Goal: Transaction & Acquisition: Purchase product/service

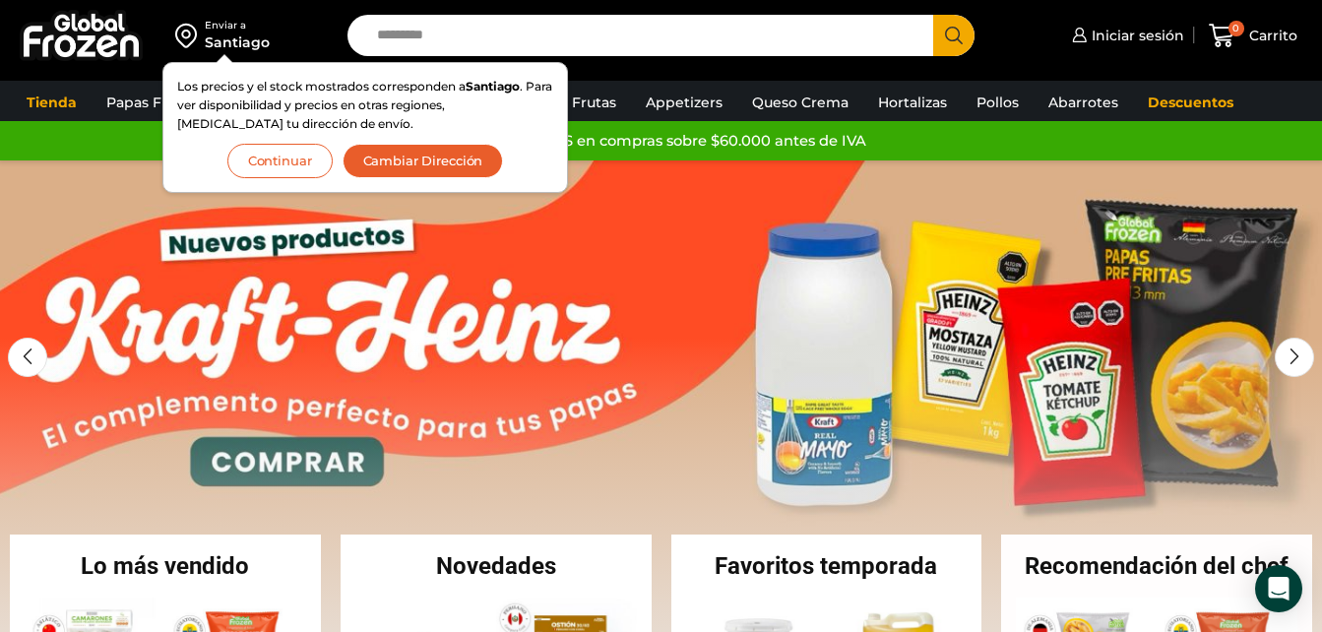
click at [1002, 53] on div "Iniciar sesión Mi cuenta Login Register Iniciar sesión Por favor ingrese sus da…" at bounding box center [1153, 36] width 308 height 46
click at [224, 50] on div "Santiago" at bounding box center [237, 42] width 65 height 20
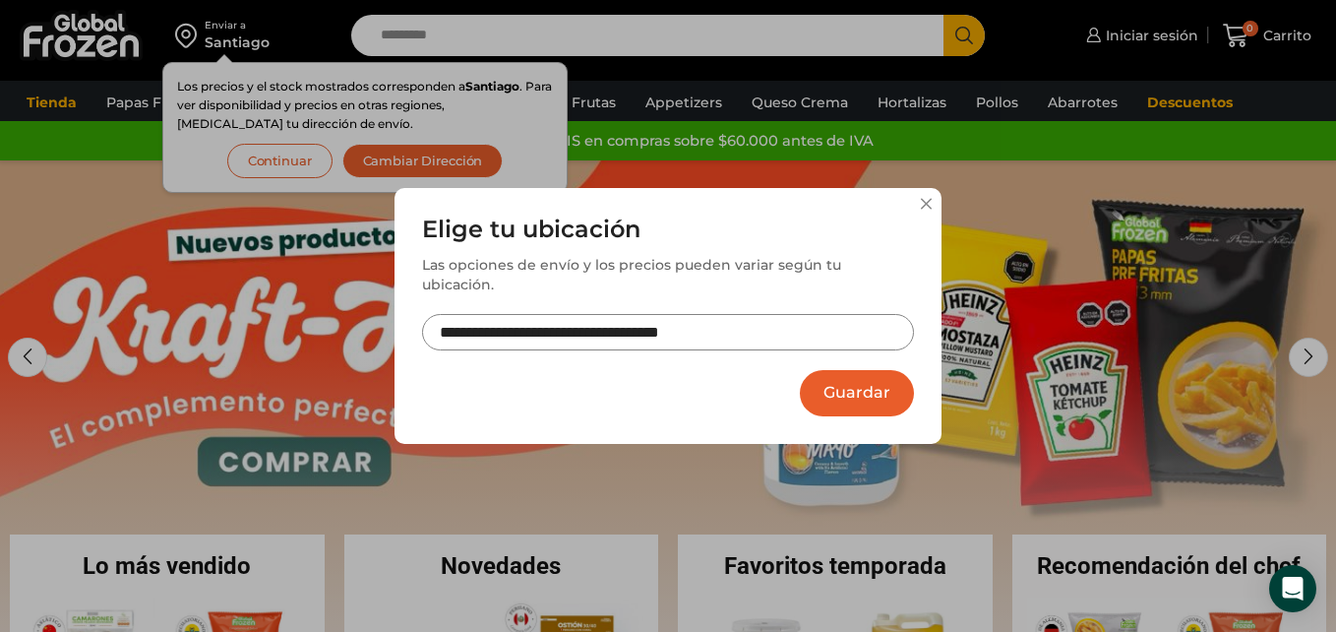
click at [224, 50] on div "**********" at bounding box center [668, 316] width 1336 height 632
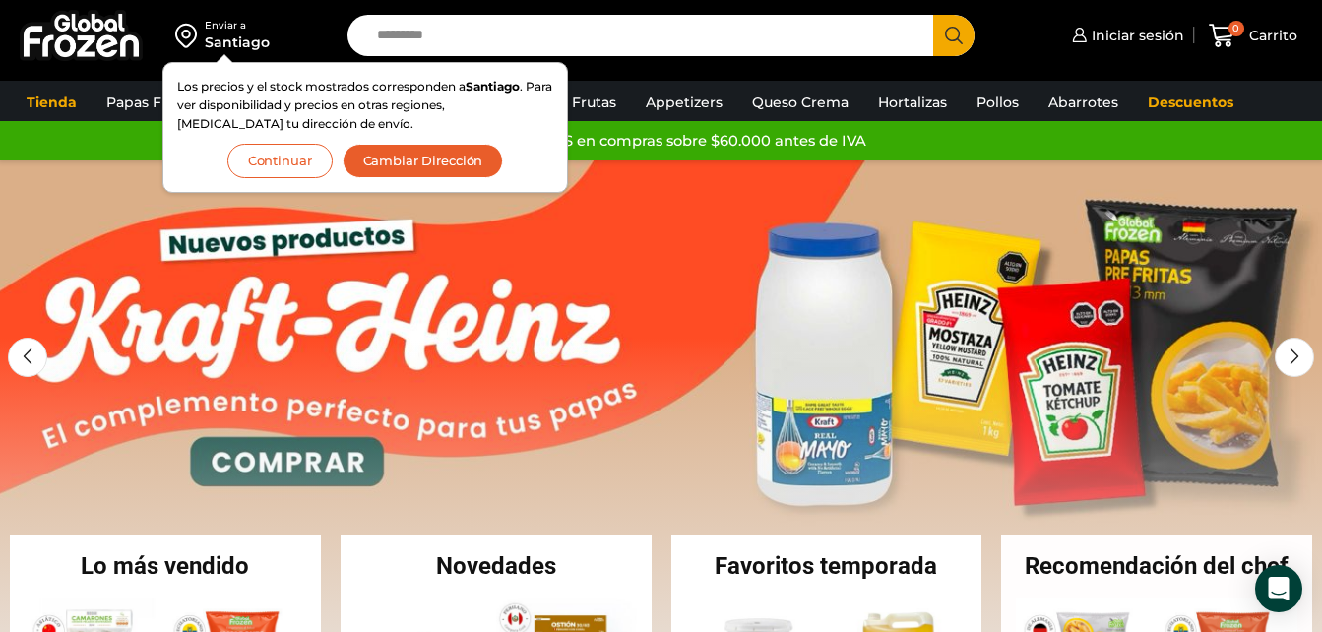
click at [1015, 51] on div "Iniciar sesión Mi cuenta Login Register Iniciar sesión Por favor ingrese sus da…" at bounding box center [1153, 36] width 308 height 46
click at [1166, 33] on span "Iniciar sesión" at bounding box center [1135, 36] width 97 height 20
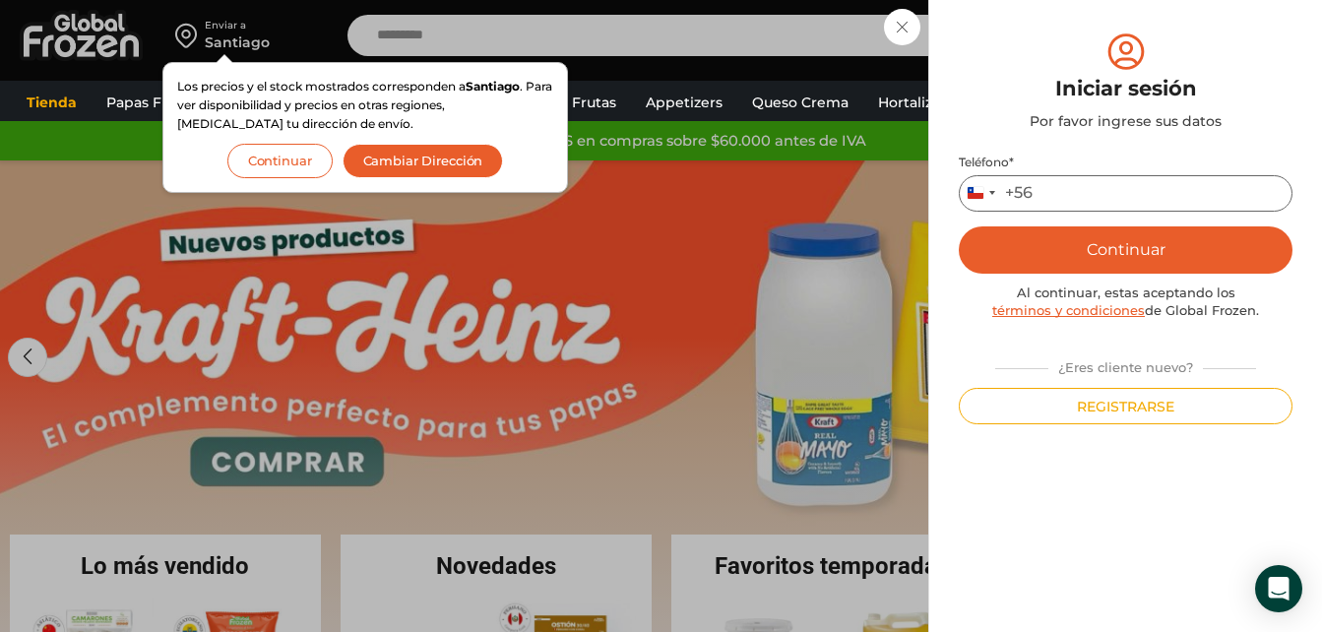
click at [1079, 187] on input "Teléfono *" at bounding box center [1126, 193] width 334 height 36
click at [1128, 247] on button "Continuar" at bounding box center [1126, 249] width 334 height 47
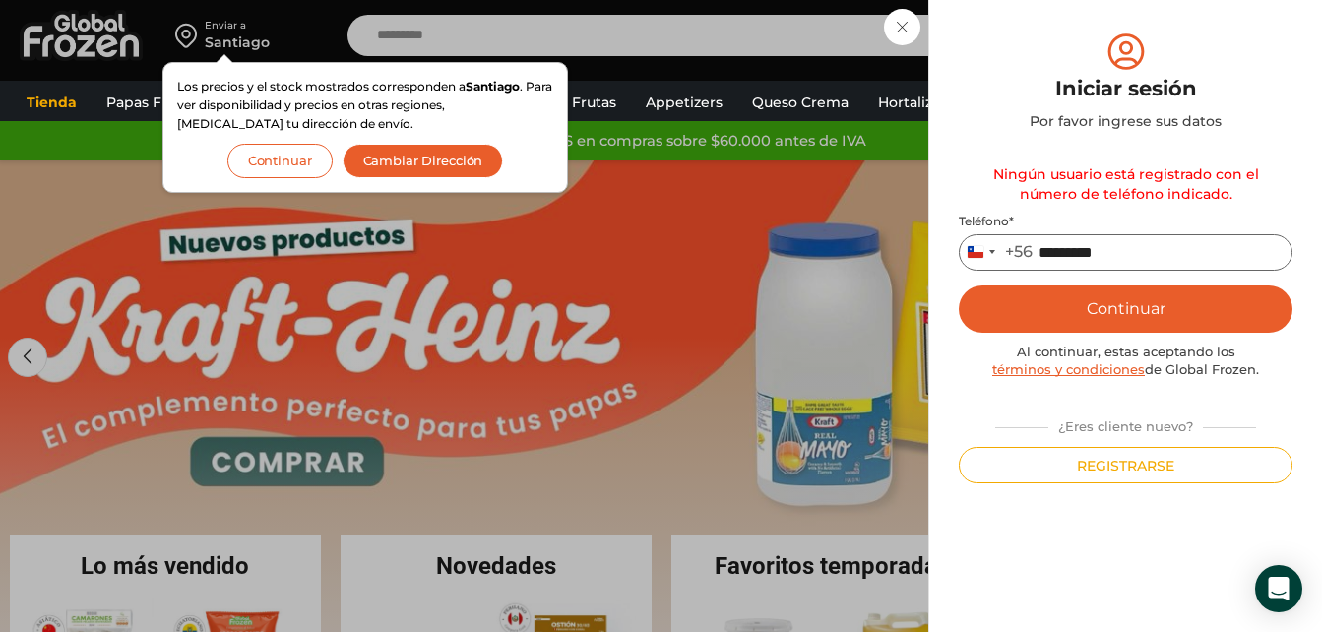
click at [1139, 241] on input "*********" at bounding box center [1126, 252] width 334 height 36
type input "*"
type input "*********"
click at [959, 285] on button "Continuar" at bounding box center [1126, 308] width 334 height 47
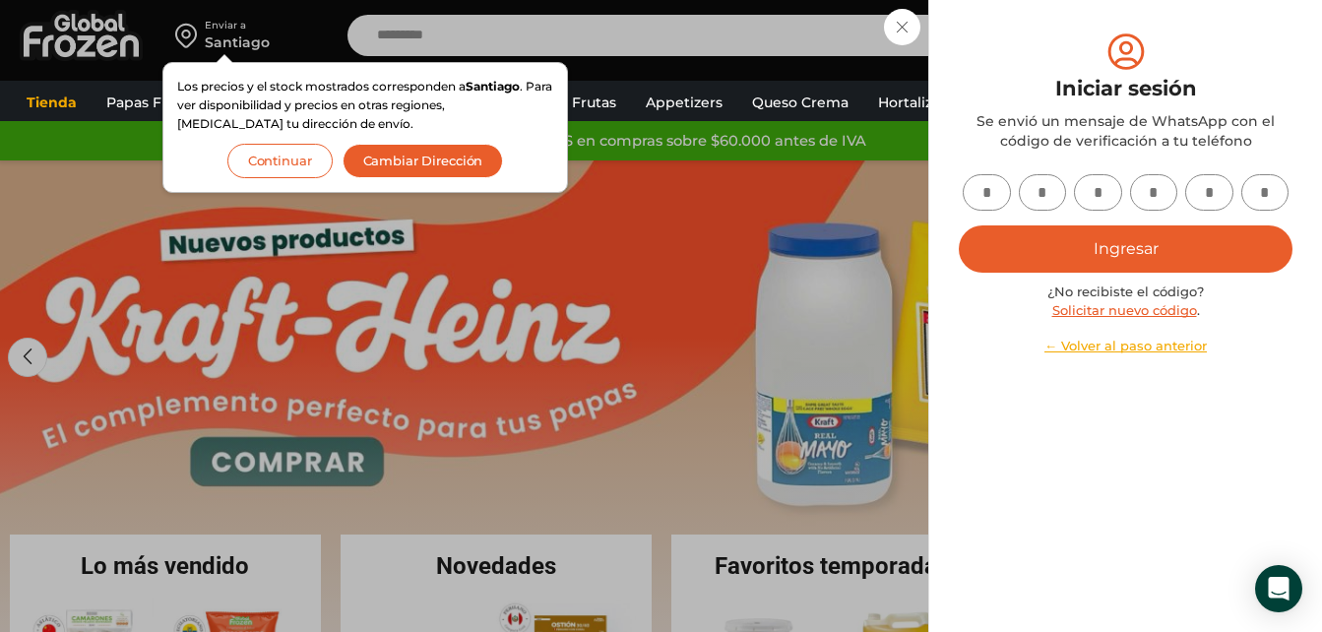
click at [988, 202] on input "text" at bounding box center [987, 192] width 48 height 36
type input "*"
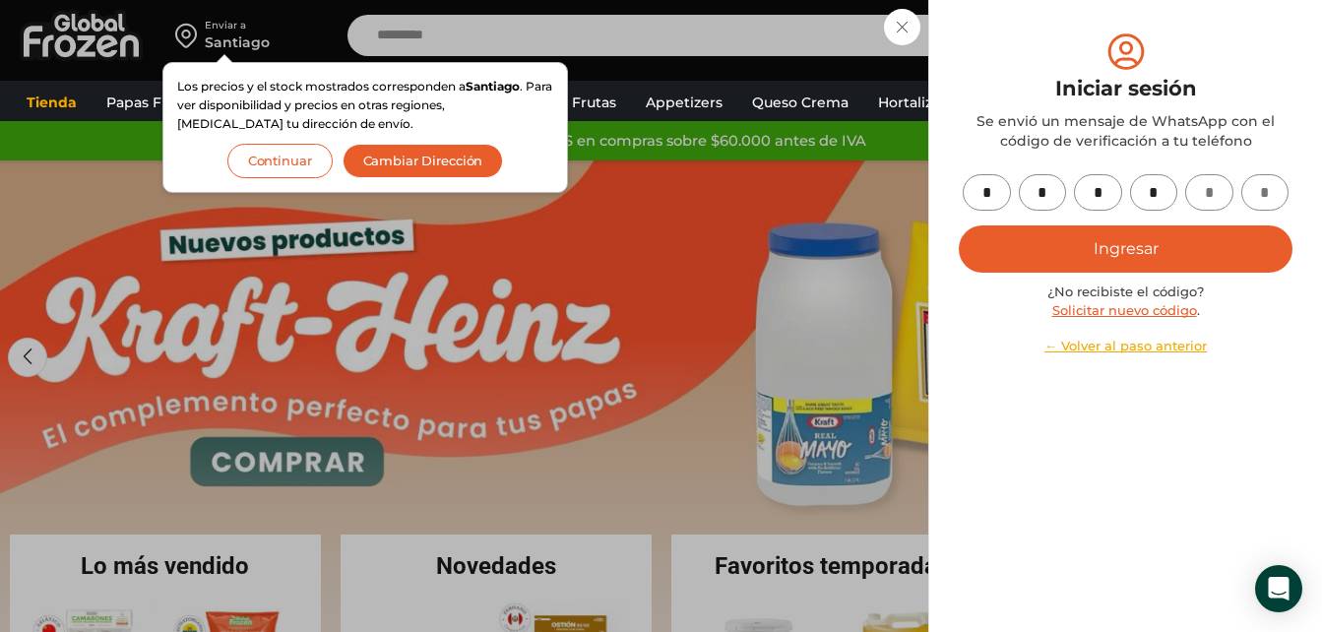
type input "*"
click at [1244, 238] on button "Ingresar" at bounding box center [1126, 248] width 334 height 47
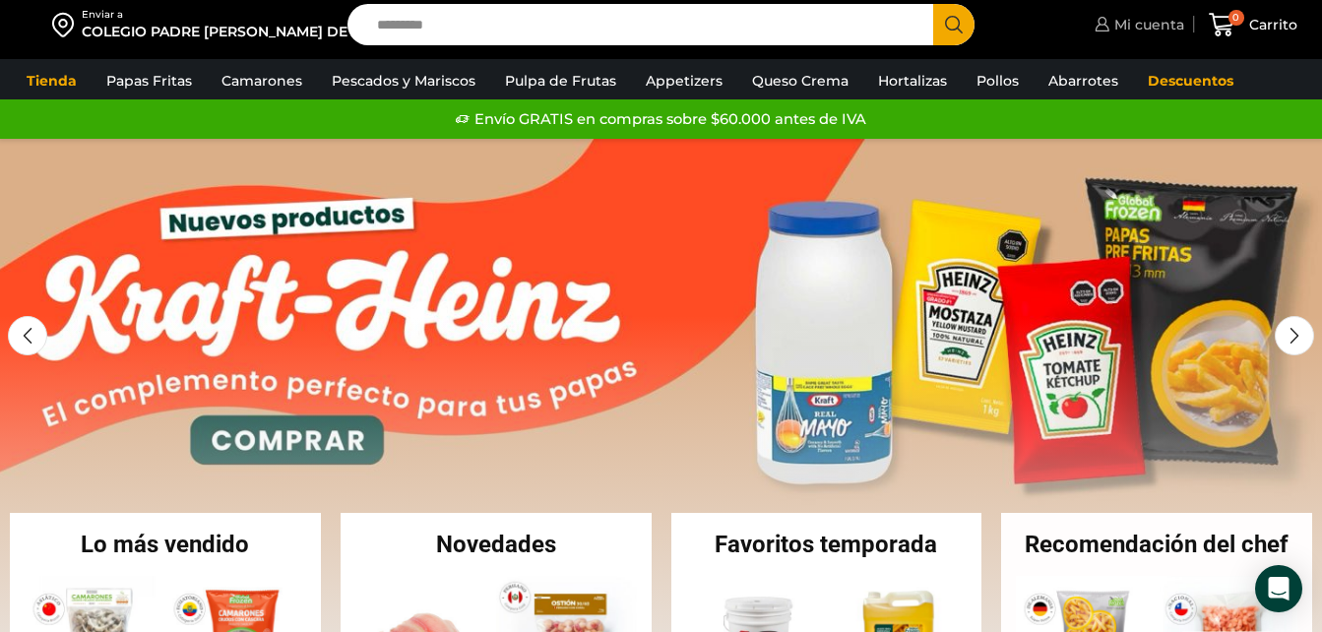
click at [1150, 24] on span "Mi cuenta" at bounding box center [1146, 25] width 75 height 20
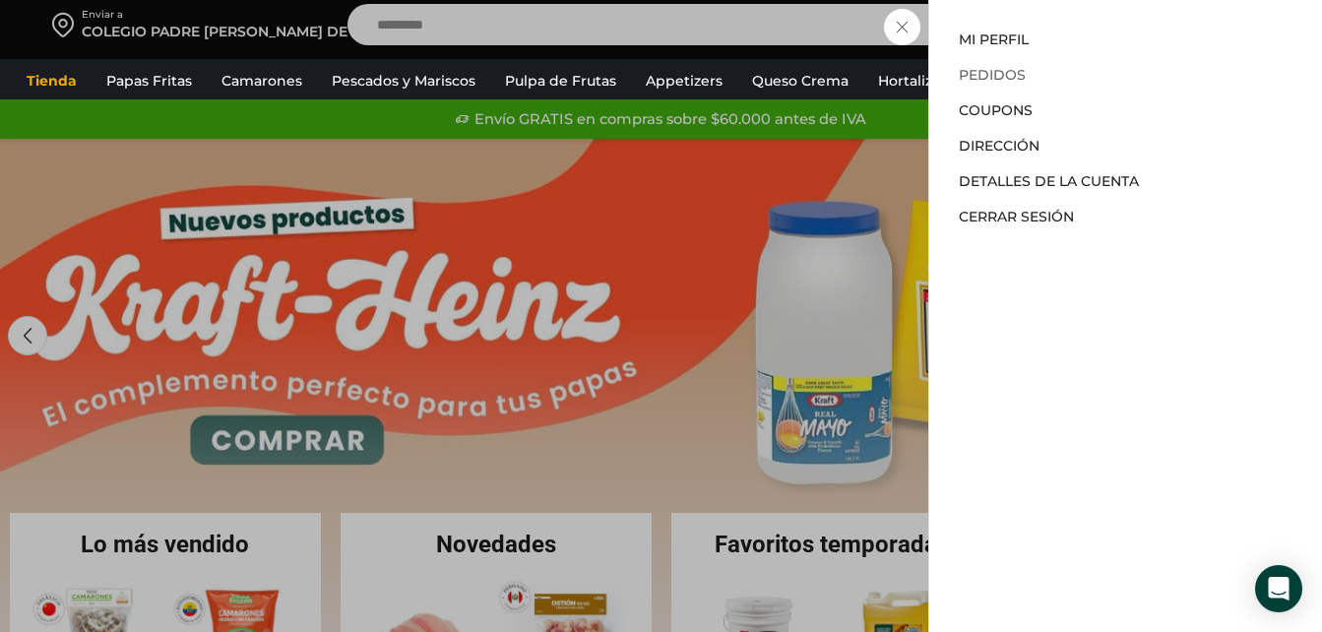
click at [1009, 75] on link "Pedidos" at bounding box center [992, 75] width 67 height 18
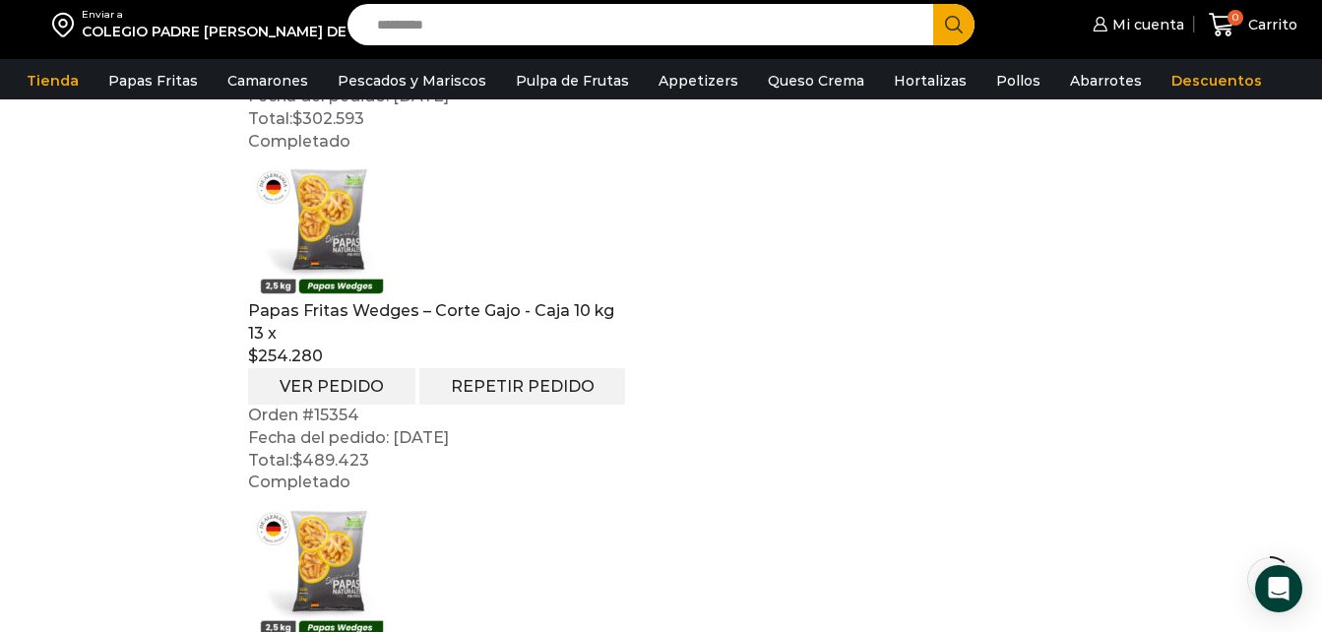
scroll to position [295, 0]
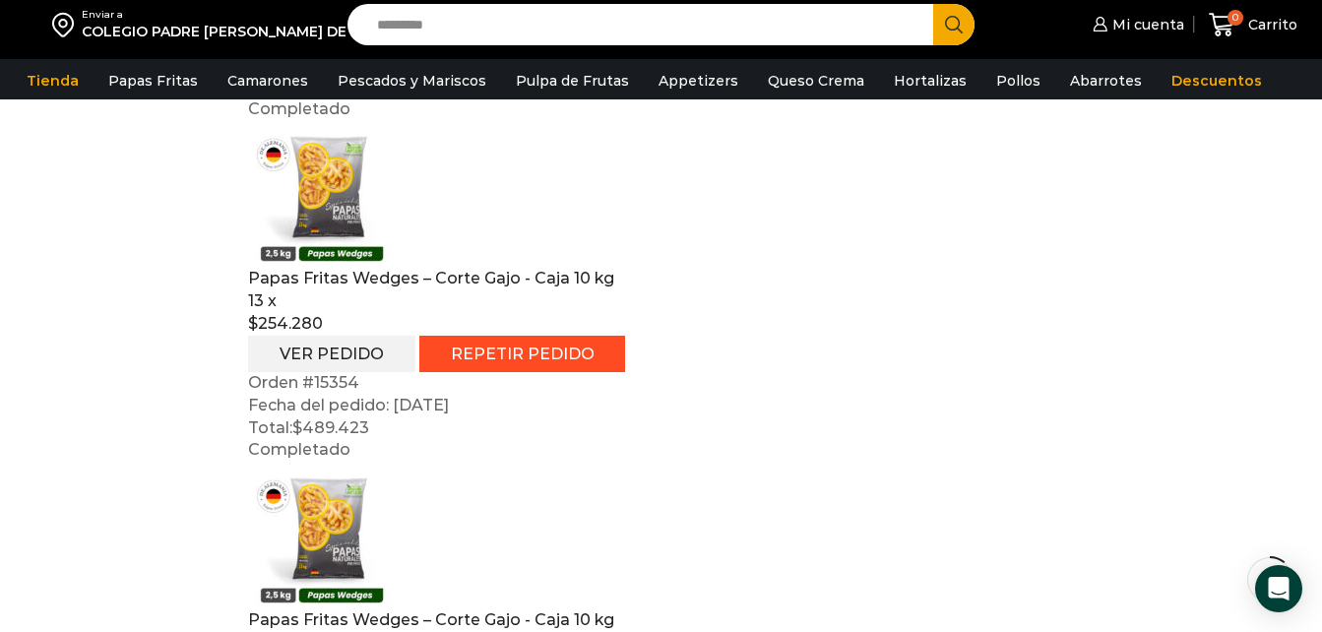
click at [438, 350] on link "Repetir pedido" at bounding box center [522, 354] width 207 height 36
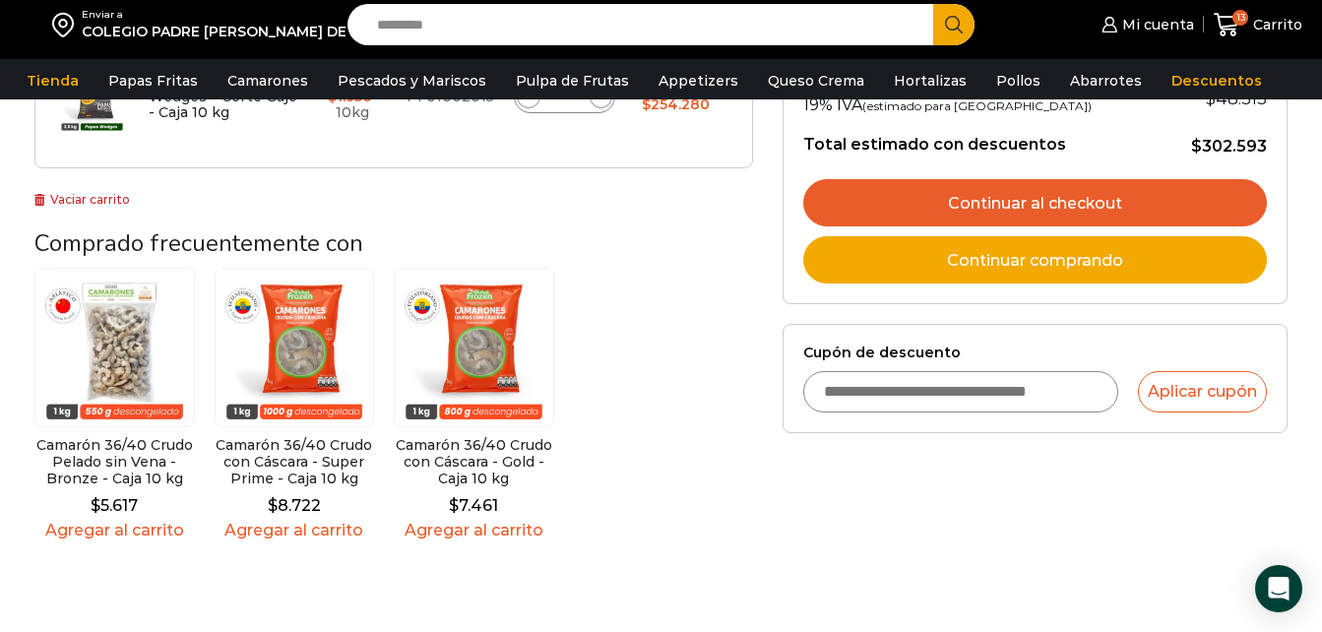
scroll to position [394, 0]
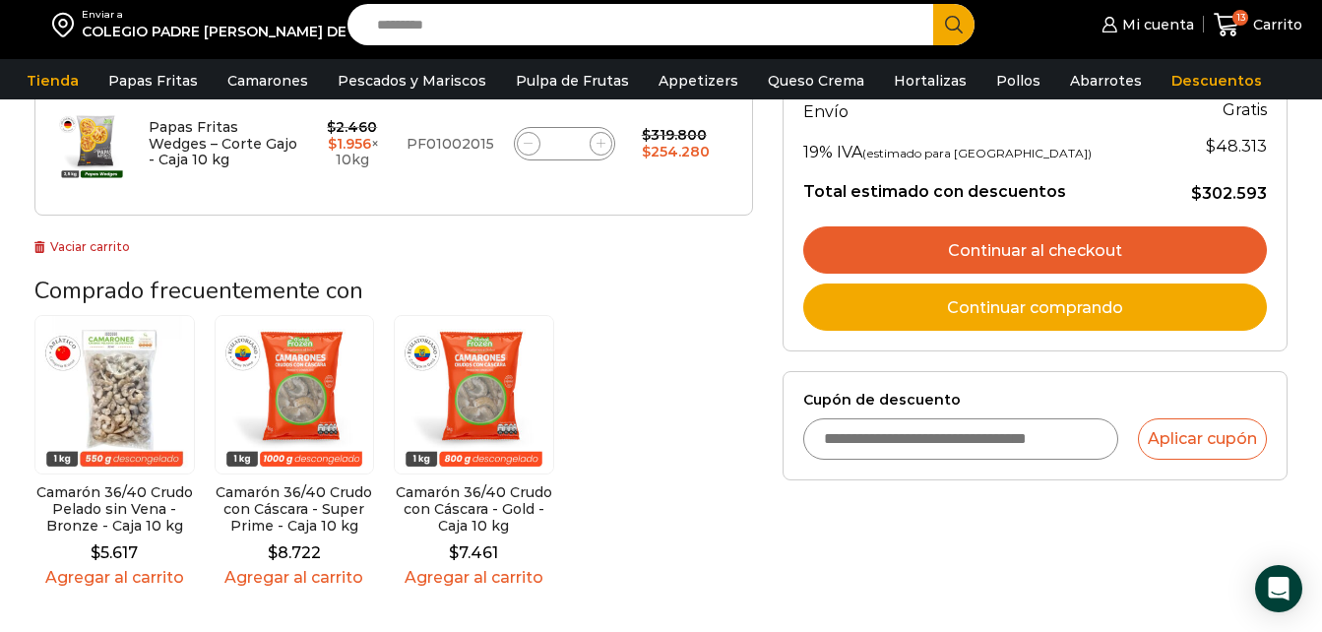
click at [1110, 306] on link "Continuar comprando" at bounding box center [1035, 306] width 464 height 47
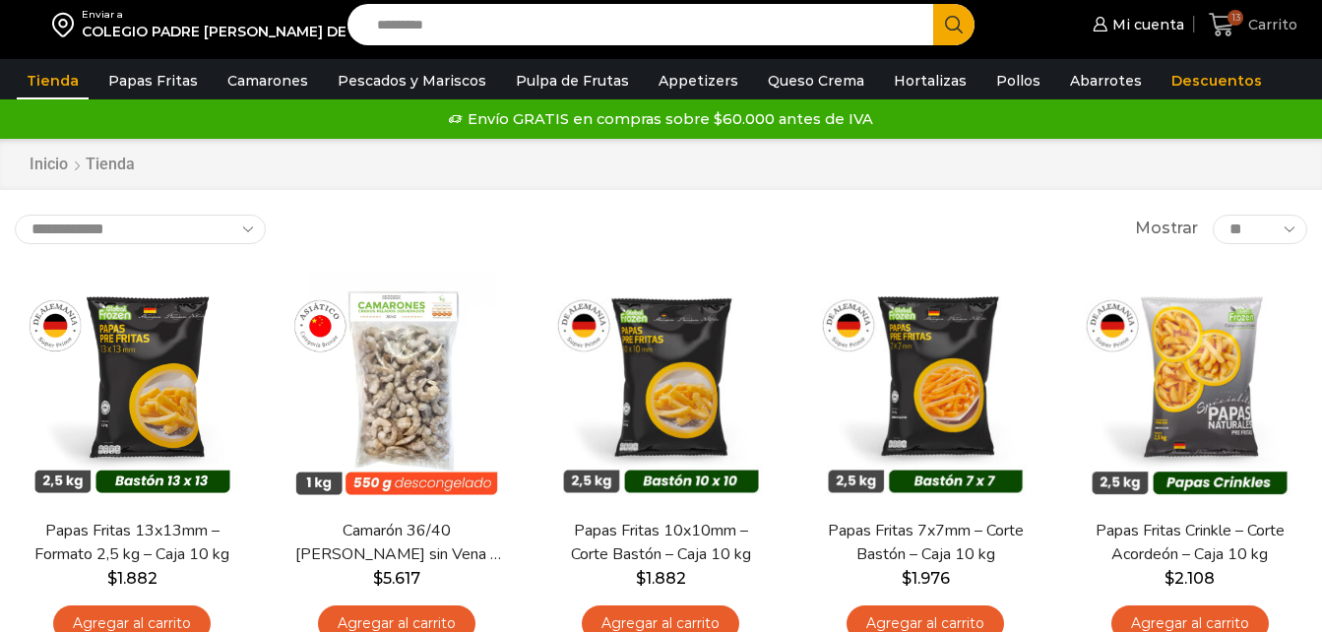
click at [1223, 23] on icon at bounding box center [1222, 25] width 27 height 27
